Goal: Task Accomplishment & Management: Complete application form

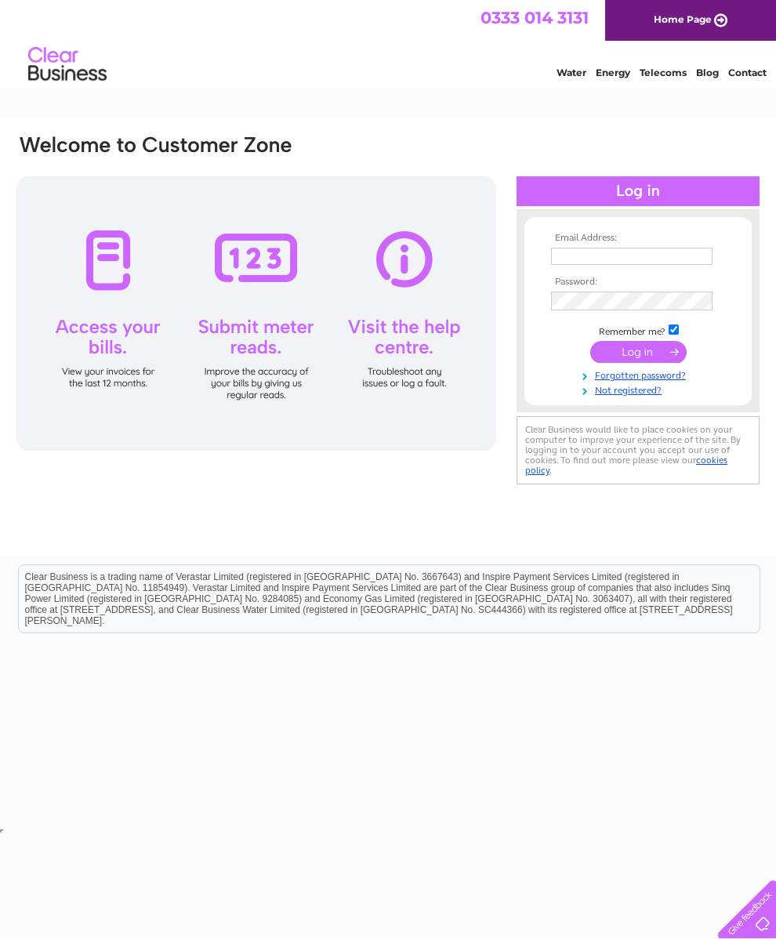
click at [650, 255] on input "text" at bounding box center [631, 256] width 161 height 17
click at [643, 253] on input "text" at bounding box center [632, 257] width 163 height 19
type input "[EMAIL_ADDRESS][DOMAIN_NAME]"
click at [626, 359] on input "submit" at bounding box center [638, 354] width 96 height 22
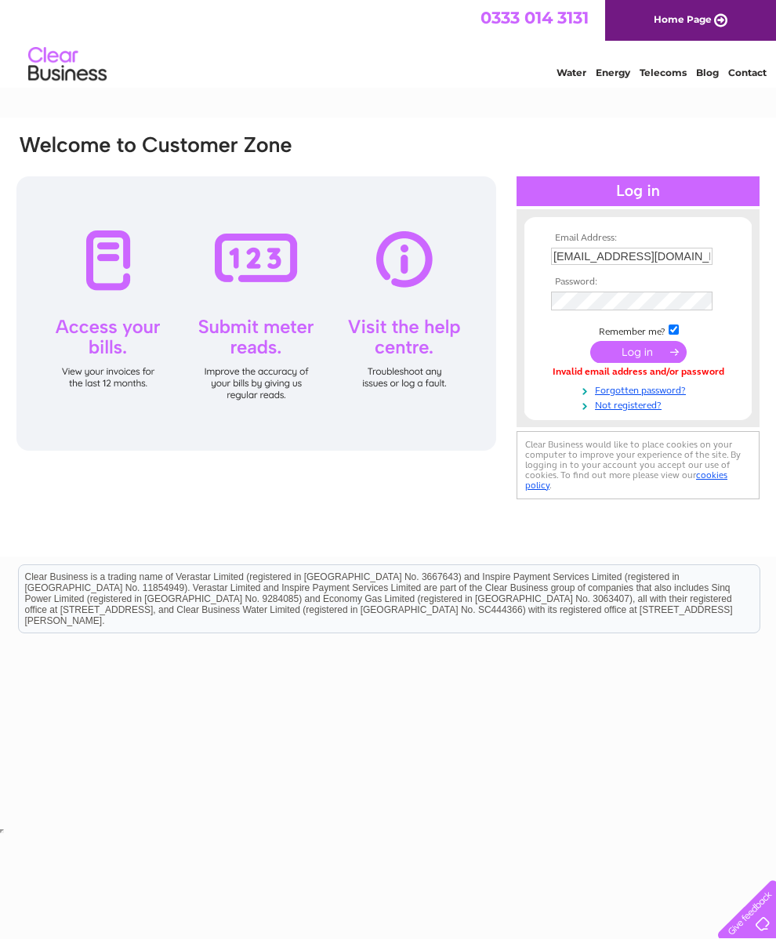
click at [688, 397] on link "Forgotten password?" at bounding box center [640, 389] width 178 height 15
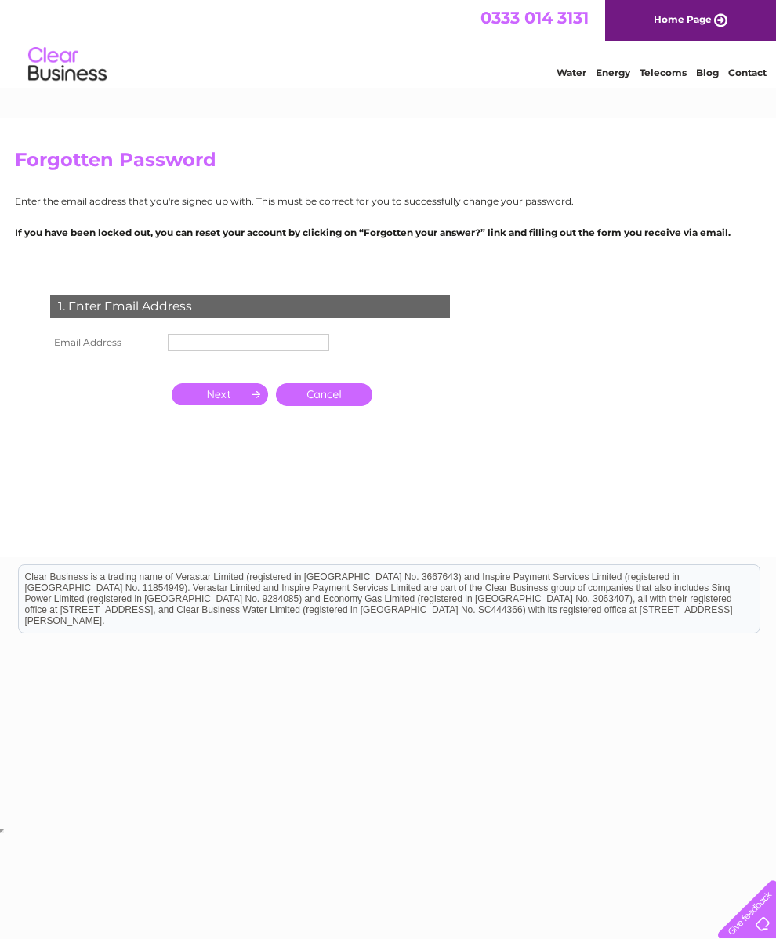
click at [285, 349] on input "text" at bounding box center [248, 342] width 161 height 17
type input "[EMAIL_ADDRESS][DOMAIN_NAME]"
click at [234, 407] on input "button" at bounding box center [220, 396] width 96 height 22
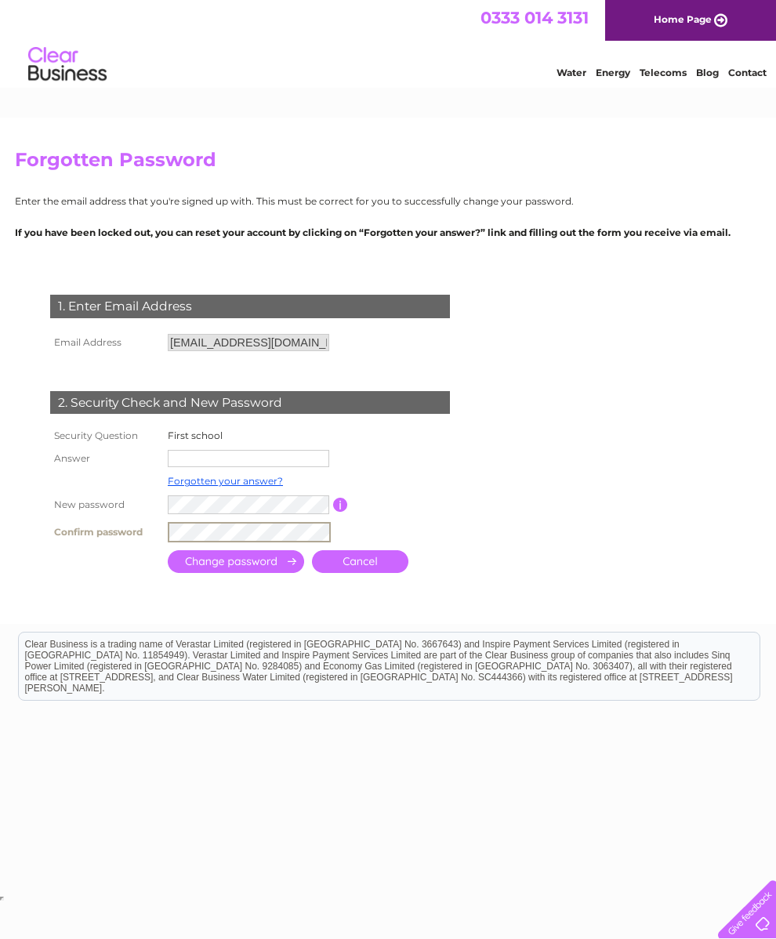
click at [263, 573] on input "submit" at bounding box center [236, 561] width 136 height 23
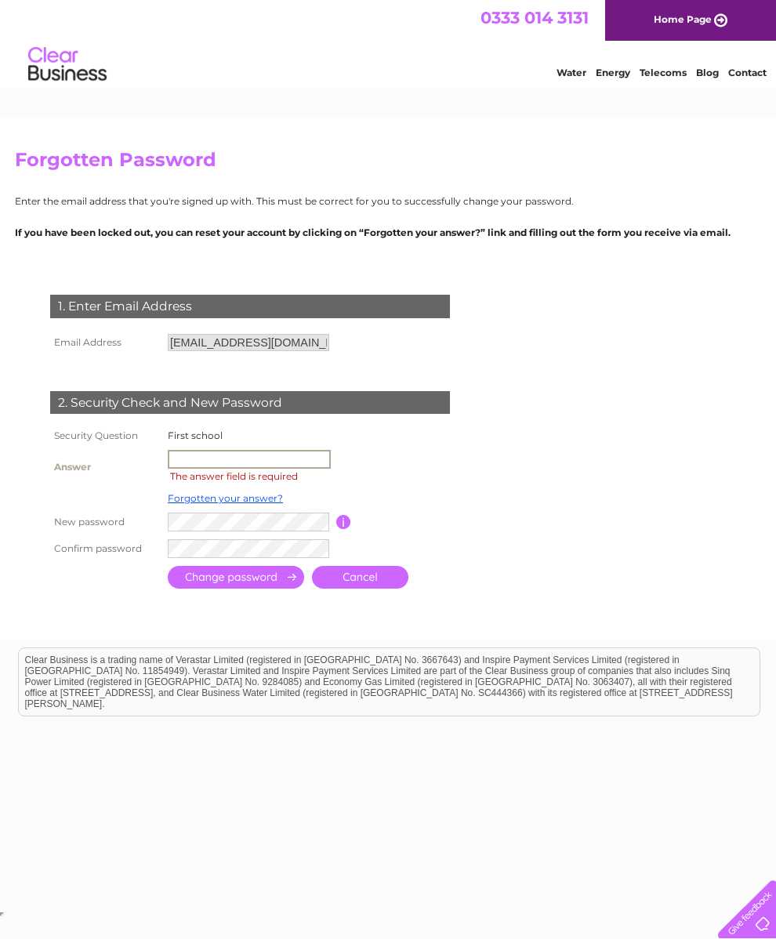
click at [315, 469] on input "text" at bounding box center [249, 459] width 163 height 19
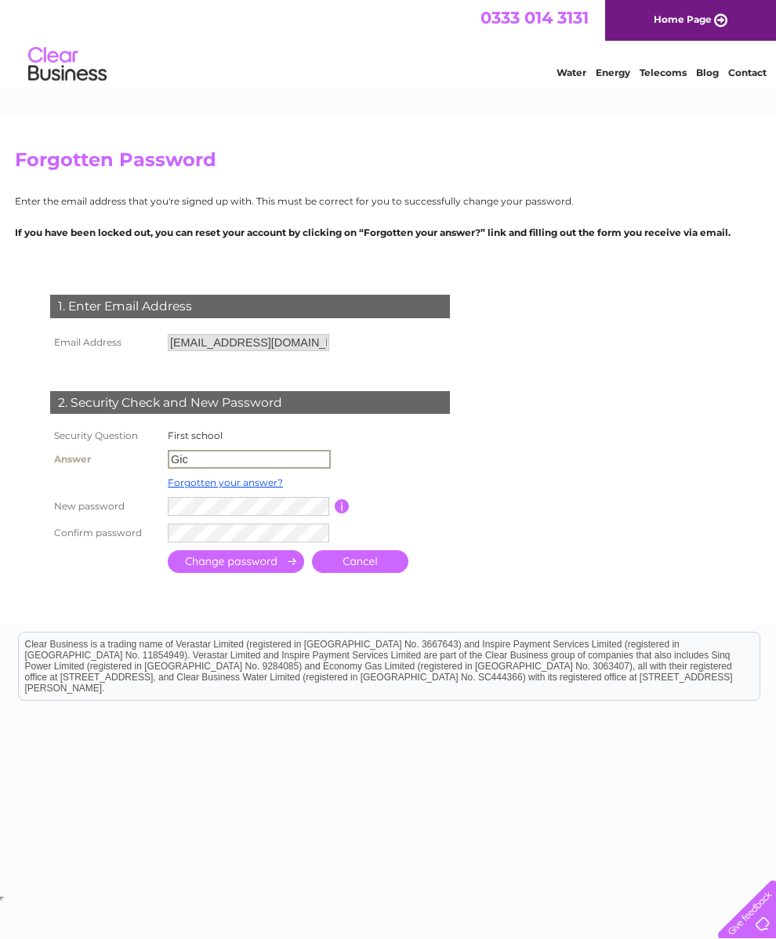
type input "Gic"
click at [263, 573] on input "submit" at bounding box center [236, 561] width 136 height 23
click at [280, 566] on input "submit" at bounding box center [236, 560] width 136 height 23
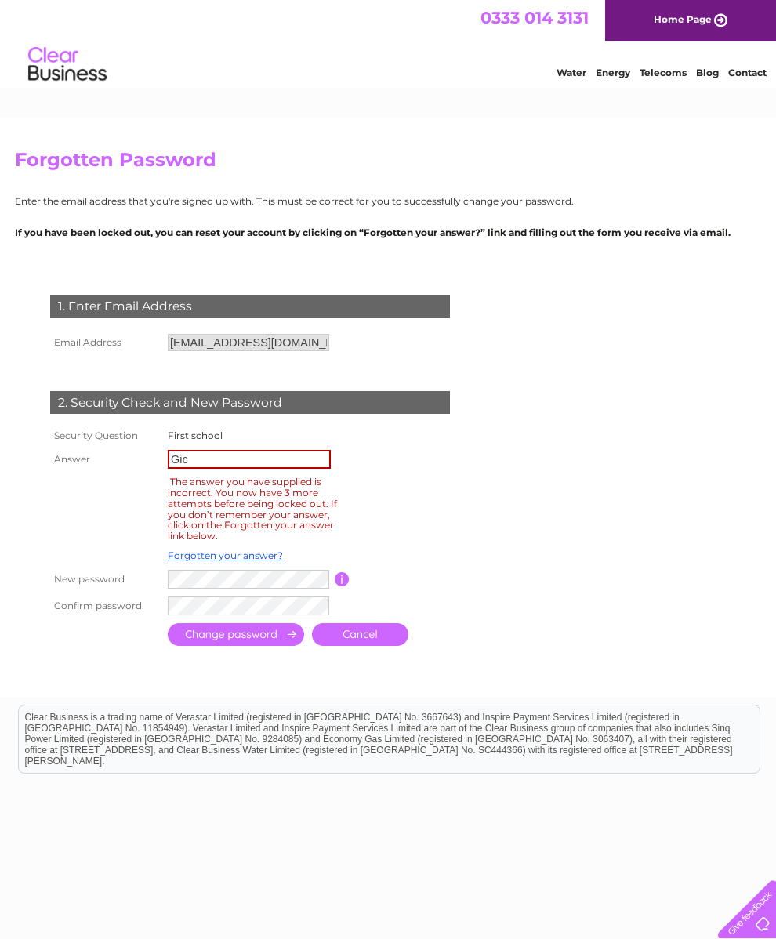
click at [401, 640] on link "Cancel" at bounding box center [360, 634] width 96 height 23
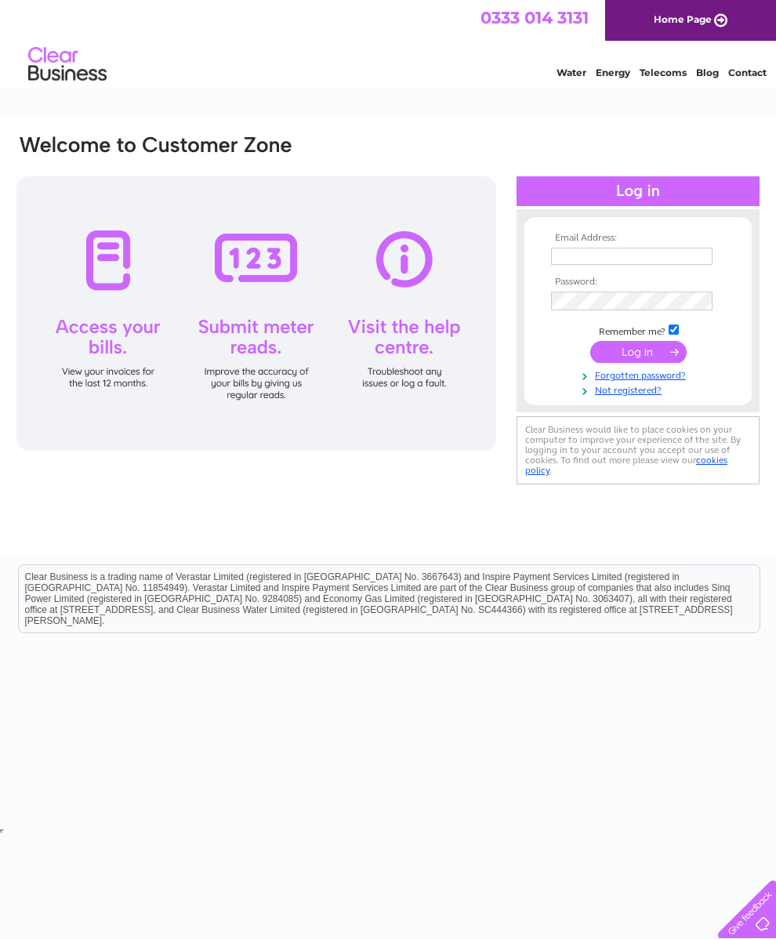
click at [627, 395] on link "Not registered?" at bounding box center [640, 389] width 178 height 15
